Goal: Ask a question

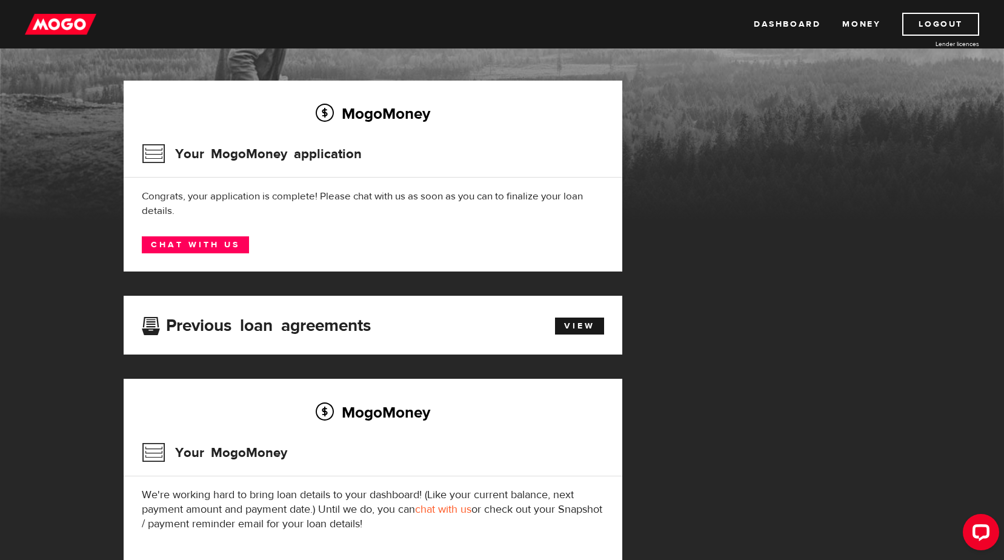
scroll to position [121, 0]
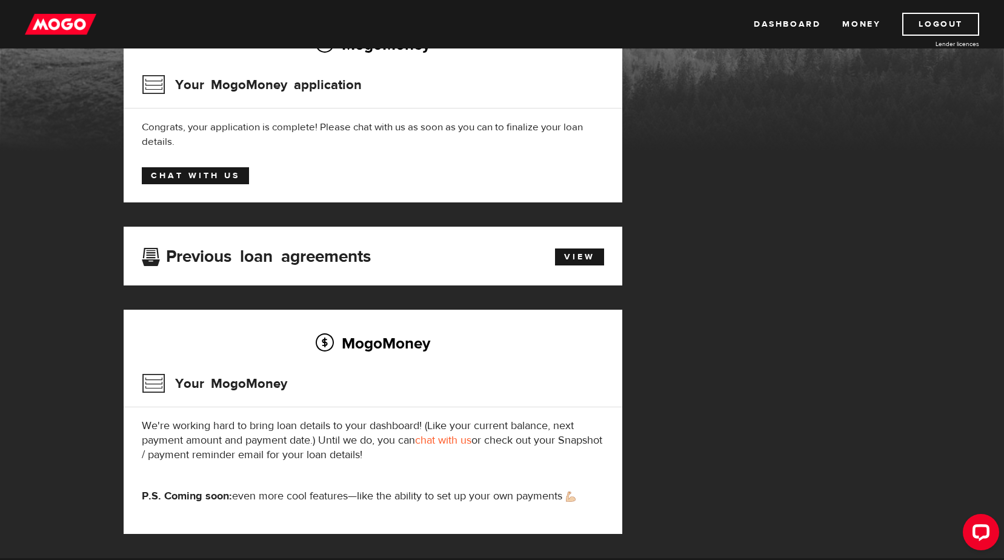
click at [233, 177] on link "Chat with us" at bounding box center [195, 175] width 107 height 17
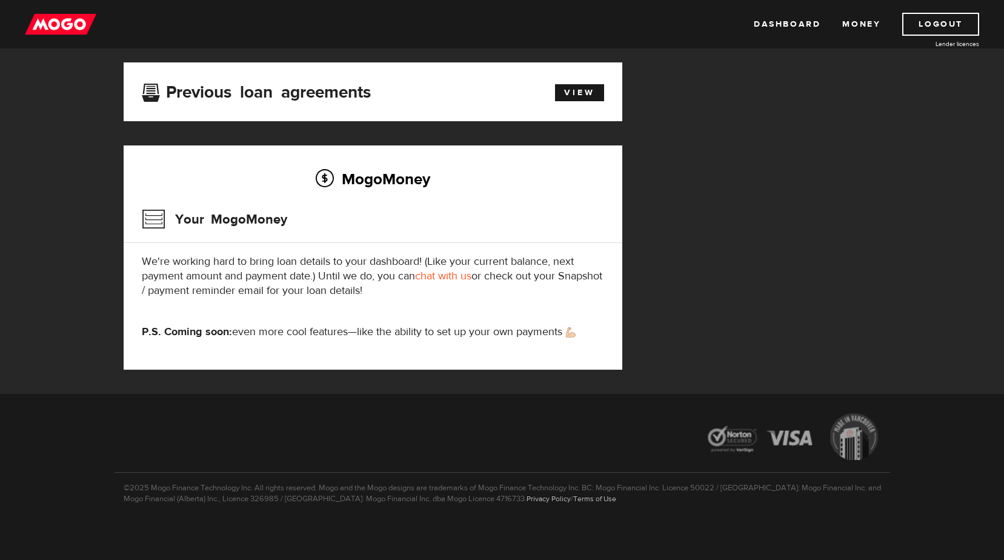
scroll to position [289, 0]
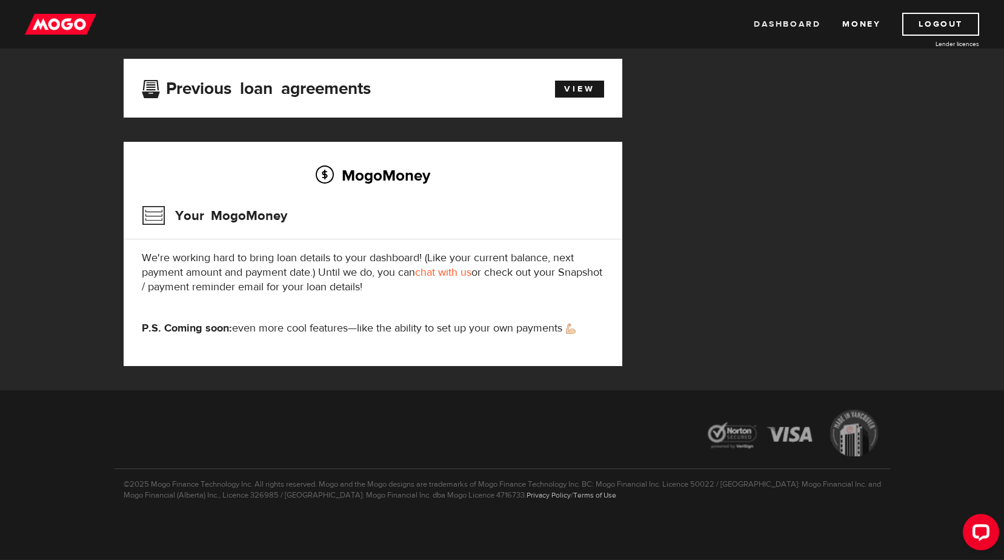
click at [797, 22] on link "Dashboard" at bounding box center [787, 24] width 67 height 23
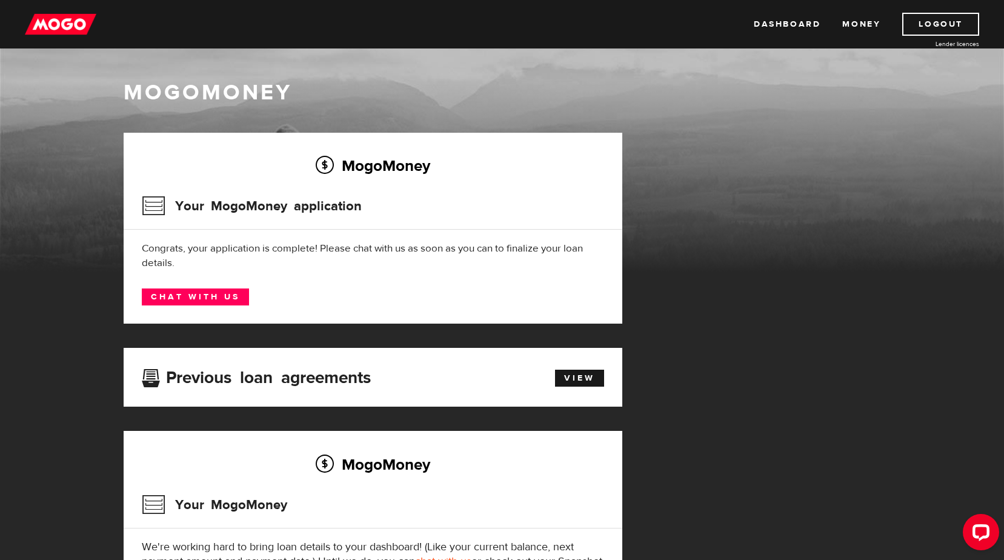
click at [41, 25] on img at bounding box center [60, 24] width 71 height 23
